Goal: Task Accomplishment & Management: Manage account settings

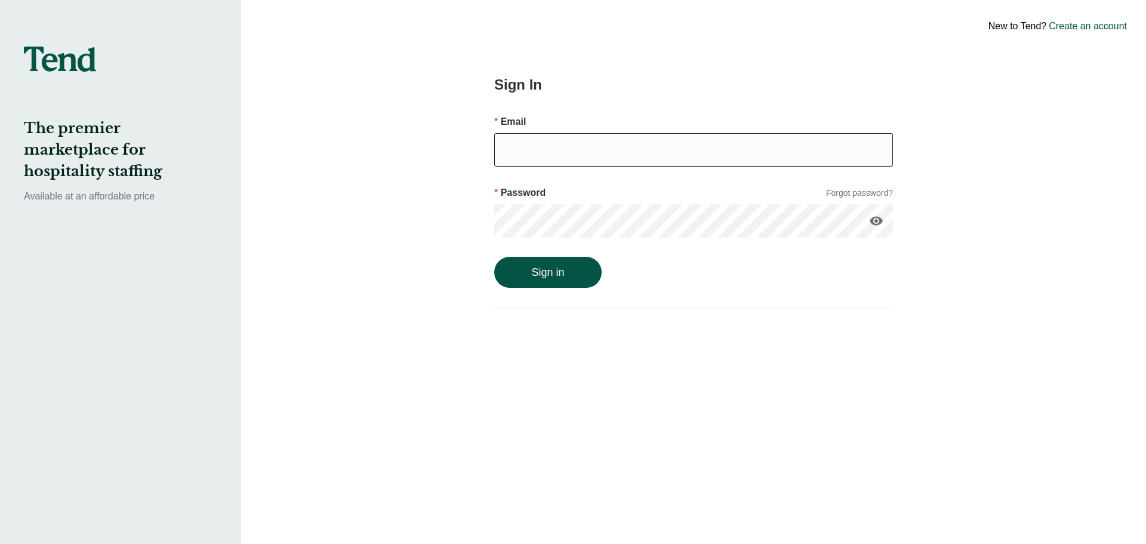
click at [521, 157] on input "email" at bounding box center [693, 149] width 399 height 33
type input "[EMAIL_ADDRESS][DOMAIN_NAME]"
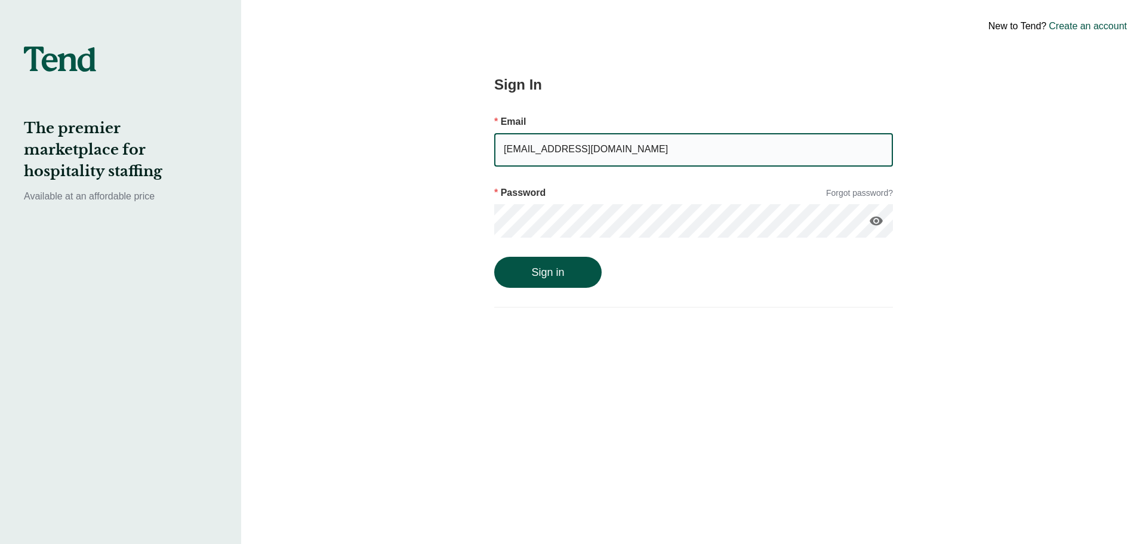
click at [494, 257] on button "Sign in" at bounding box center [547, 272] width 107 height 31
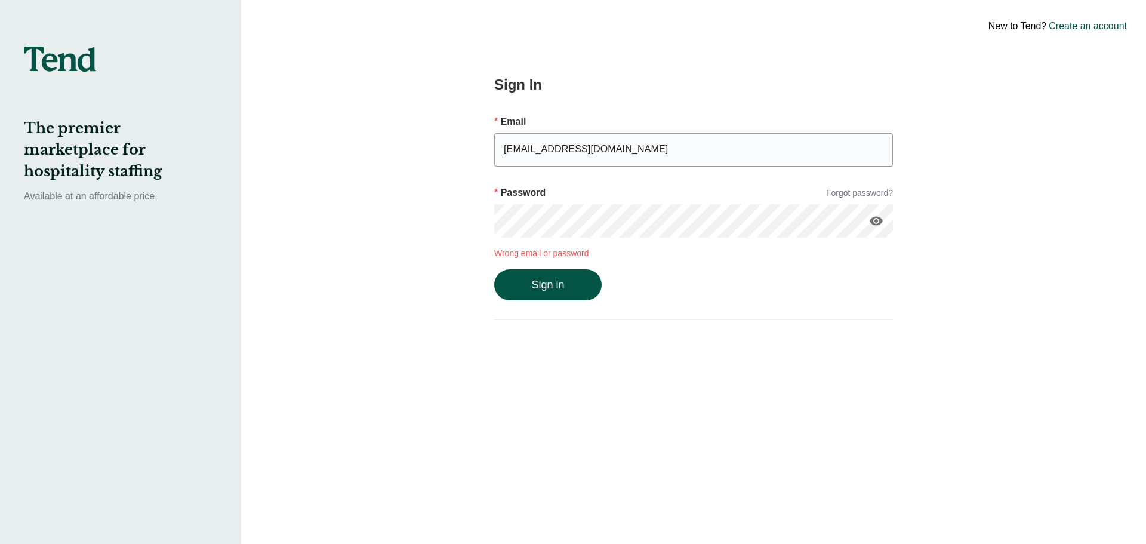
click at [460, 209] on div "Sign In Email [EMAIL_ADDRESS][DOMAIN_NAME] Password Forgot password? visibility…" at bounding box center [693, 272] width 489 height 544
click at [494, 269] on button "Sign in" at bounding box center [547, 284] width 107 height 31
click at [531, 278] on button "Sign in" at bounding box center [547, 284] width 107 height 31
click at [535, 291] on button "Sign in" at bounding box center [547, 284] width 107 height 31
click at [439, 214] on div "New to Tend? Create an account Sign In Email [EMAIL_ADDRESS][DOMAIN_NAME] Passw…" at bounding box center [693, 272] width 905 height 544
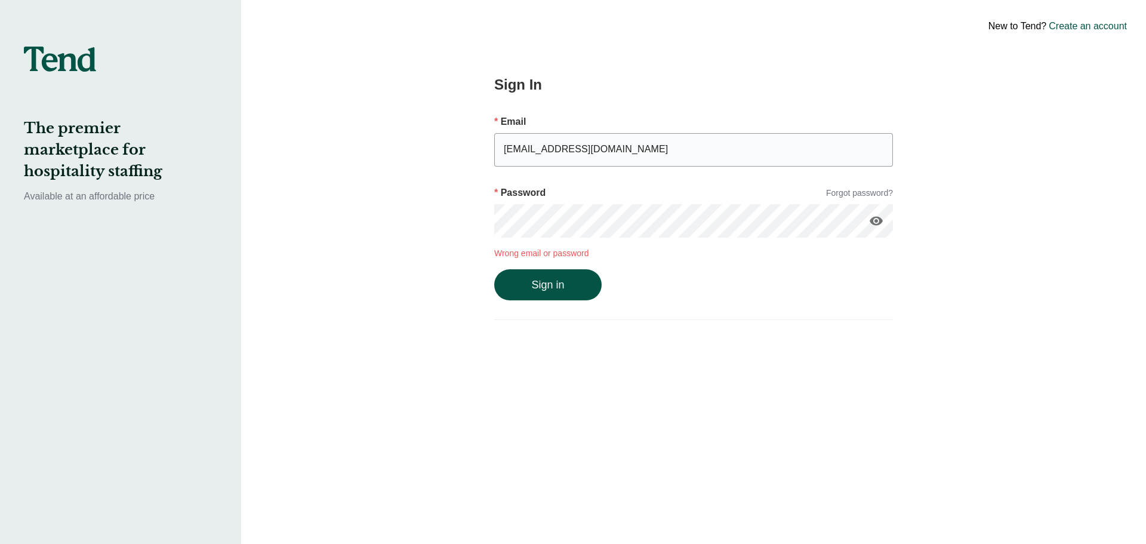
click at [494, 269] on button "Sign in" at bounding box center [547, 284] width 107 height 31
click at [355, 187] on div "New to Tend? Create an account Sign In Email [EMAIL_ADDRESS][DOMAIN_NAME] Passw…" at bounding box center [693, 272] width 905 height 544
click at [494, 269] on button "Sign in" at bounding box center [547, 284] width 107 height 31
click at [882, 190] on link "Forgot password?" at bounding box center [859, 193] width 67 height 13
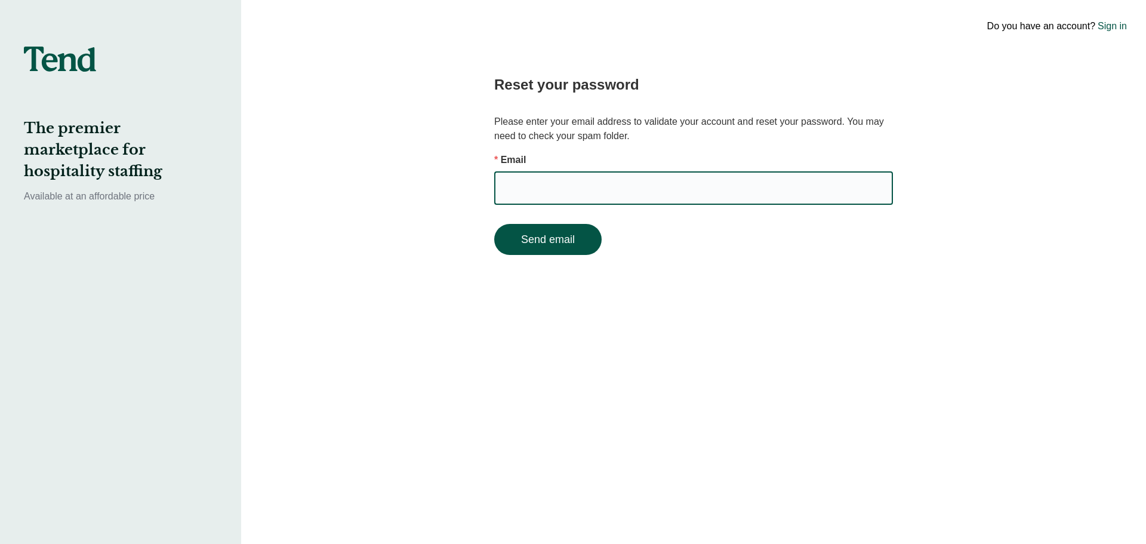
click at [606, 187] on input "email" at bounding box center [693, 187] width 399 height 33
type input "[EMAIL_ADDRESS][DOMAIN_NAME]"
click at [494, 224] on button "Send email" at bounding box center [547, 239] width 107 height 31
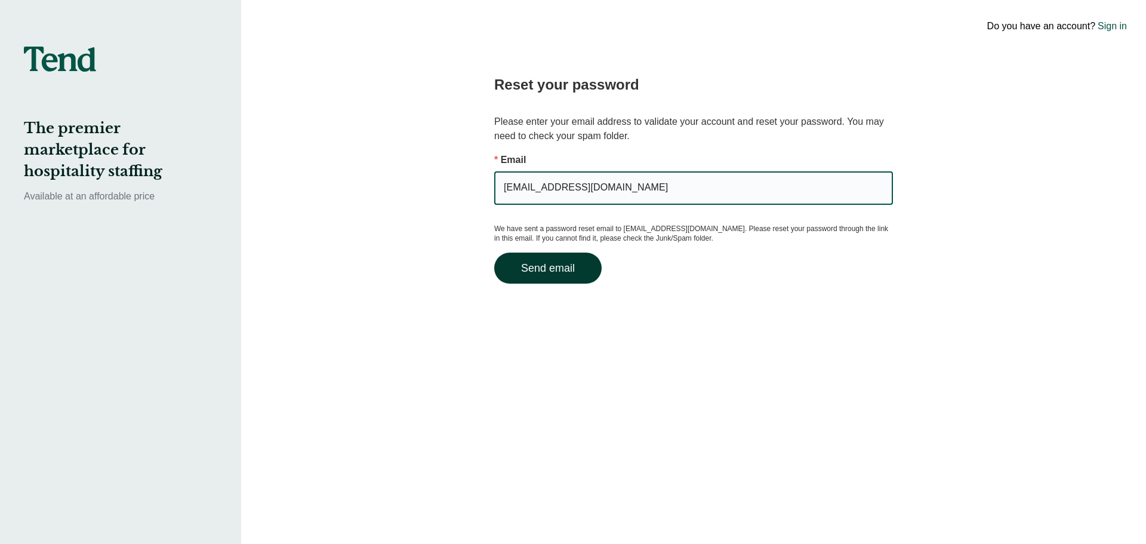
click at [559, 270] on button "Send email" at bounding box center [547, 267] width 107 height 31
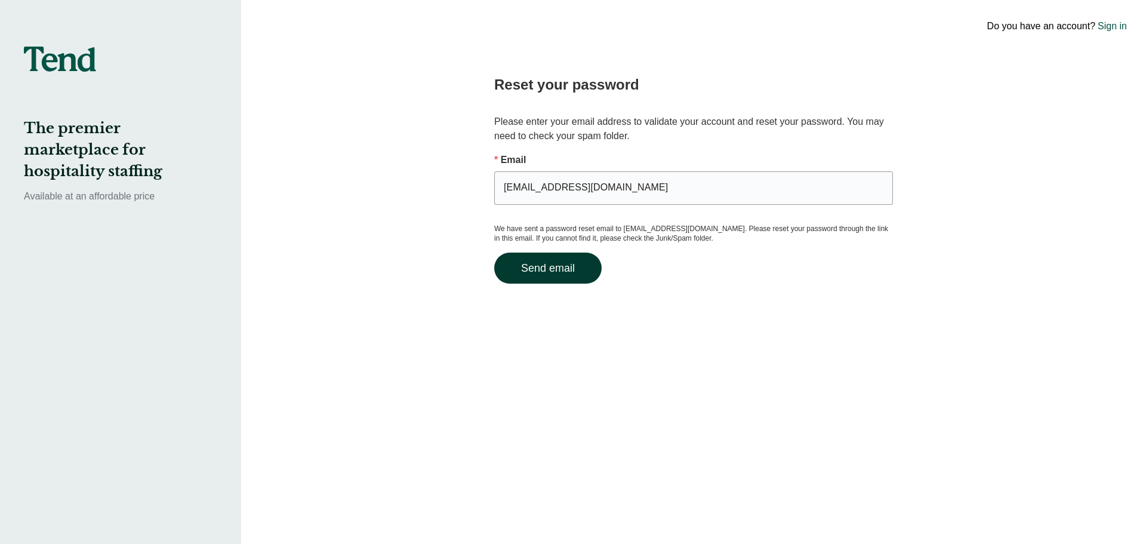
click at [551, 267] on button "Send email" at bounding box center [547, 267] width 107 height 31
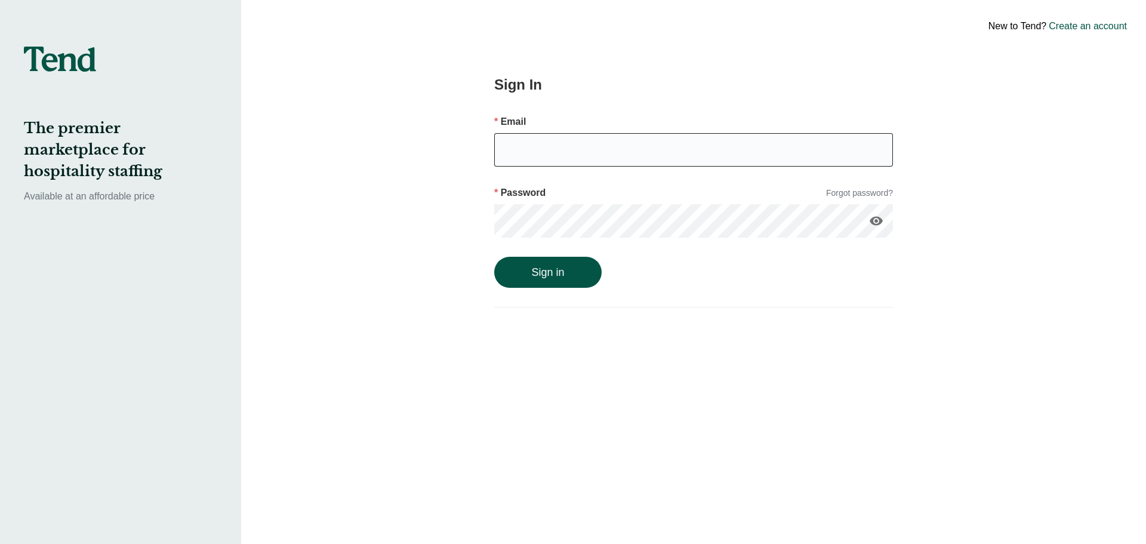
click at [605, 157] on input "email" at bounding box center [693, 149] width 399 height 33
type input "[EMAIL_ADDRESS][DOMAIN_NAME]"
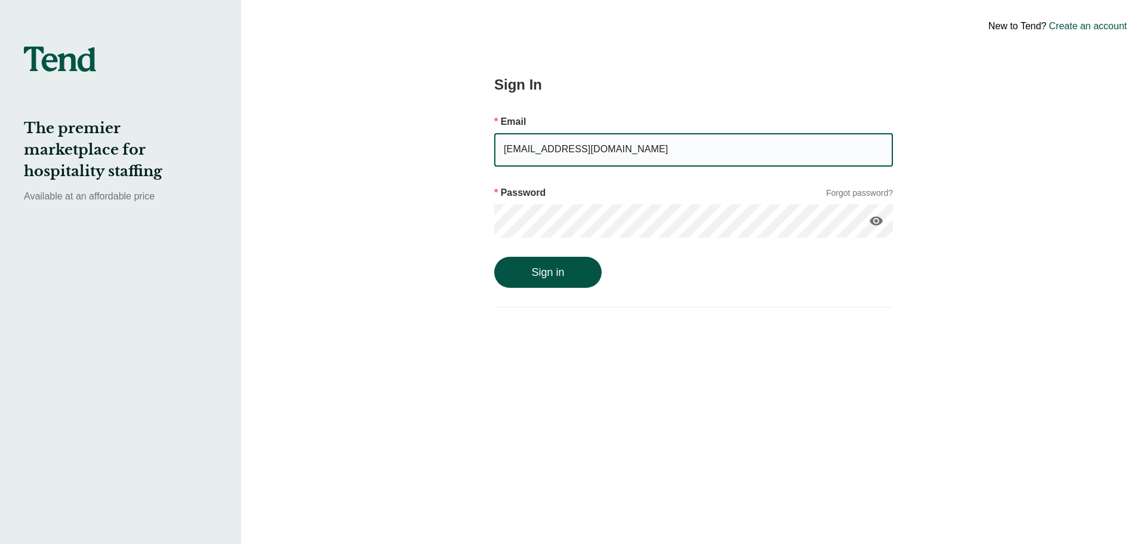
click at [593, 239] on div "visibility" at bounding box center [693, 225] width 399 height 43
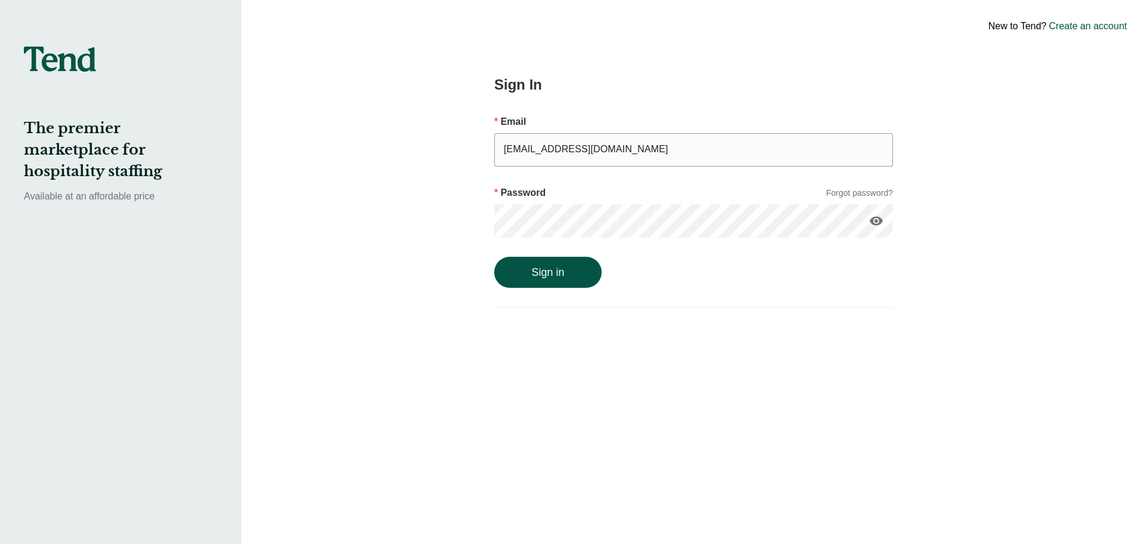
click at [879, 220] on icon "visibility" at bounding box center [876, 221] width 14 height 14
click at [454, 214] on div "Sign In Email Keara28@gmail.com Password Forgot password? visibility_off Sign in" at bounding box center [693, 272] width 489 height 544
click at [494, 257] on button "Sign in" at bounding box center [547, 272] width 107 height 31
click at [494, 269] on button "Sign in" at bounding box center [547, 284] width 107 height 31
